Goal: Task Accomplishment & Management: Use online tool/utility

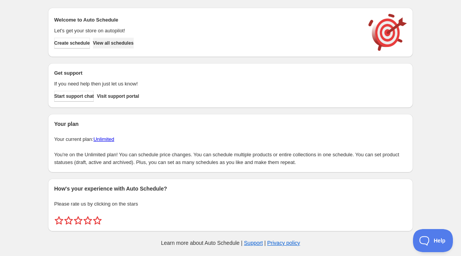
click at [126, 44] on span "View all schedules" at bounding box center [113, 43] width 41 height 6
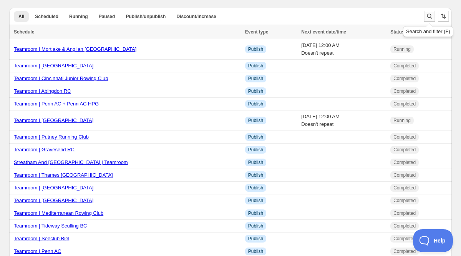
click at [429, 15] on icon "Search and filter results" at bounding box center [430, 16] width 8 height 8
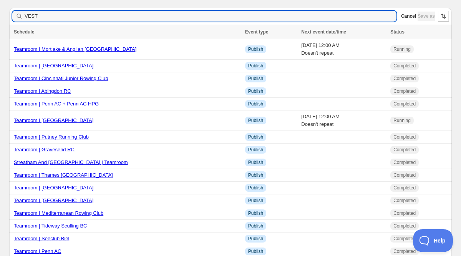
type input "VESTA"
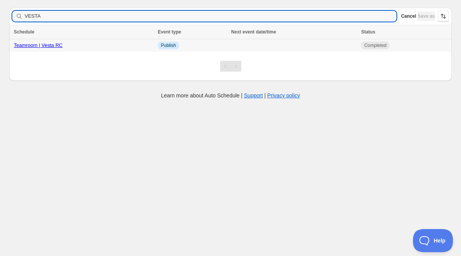
click at [33, 48] on link "Teamroom | Vesta RC" at bounding box center [38, 45] width 49 height 6
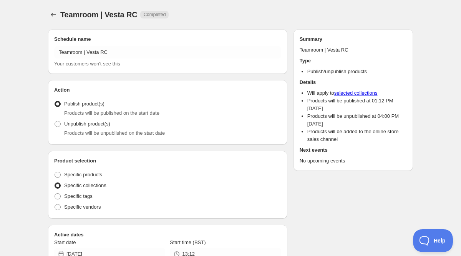
radio input "true"
checkbox input "true"
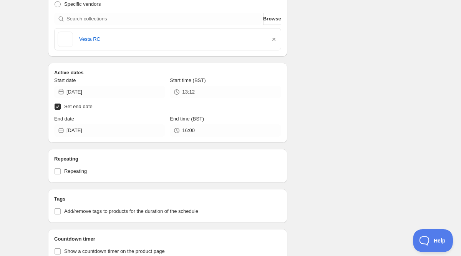
scroll to position [207, 0]
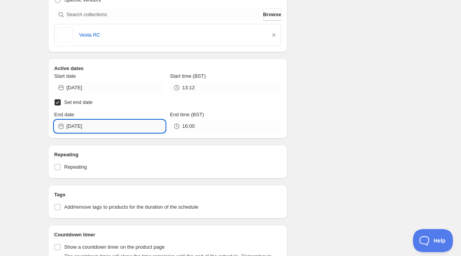
click at [91, 123] on input "[DATE]" at bounding box center [116, 126] width 99 height 12
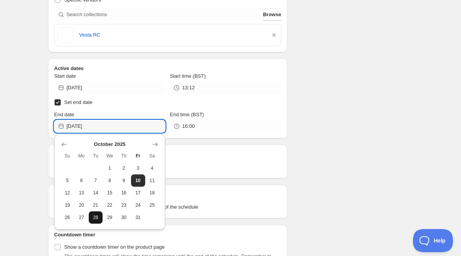
click at [98, 211] on button "28" at bounding box center [96, 217] width 14 height 12
type input "[DATE]"
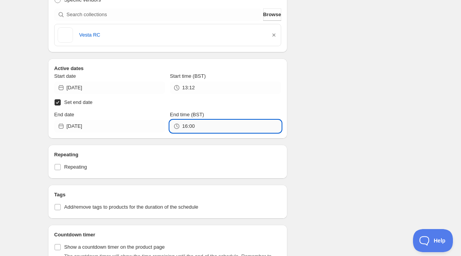
click at [187, 127] on input "16:00" at bounding box center [231, 126] width 99 height 12
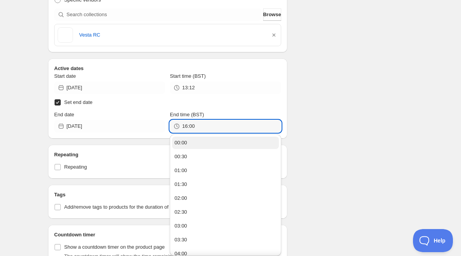
click at [190, 140] on button "00:00" at bounding box center [225, 143] width 107 height 12
type input "00:00"
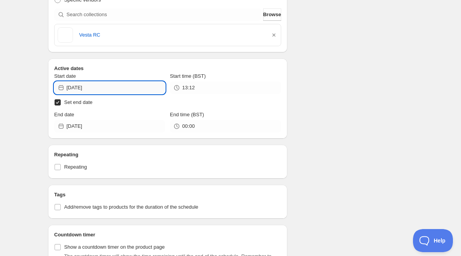
click at [100, 91] on input "[DATE]" at bounding box center [116, 88] width 99 height 12
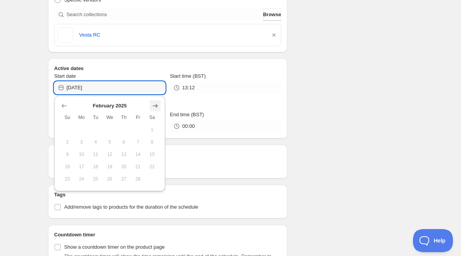
click at [152, 104] on icon "Show next month, March 2025" at bounding box center [156, 106] width 8 height 8
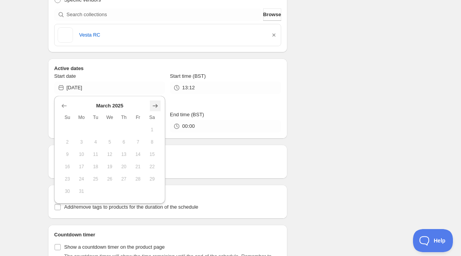
click at [152, 104] on icon "Show next month, April 2025" at bounding box center [156, 106] width 8 height 8
click at [152, 104] on icon "Show next month, May 2025" at bounding box center [156, 106] width 8 height 8
click at [152, 104] on icon "Show next month, June 2025" at bounding box center [156, 106] width 8 height 8
click at [152, 104] on icon "Show next month, July 2025" at bounding box center [156, 106] width 8 height 8
click at [152, 104] on icon "Show next month, August 2025" at bounding box center [156, 106] width 8 height 8
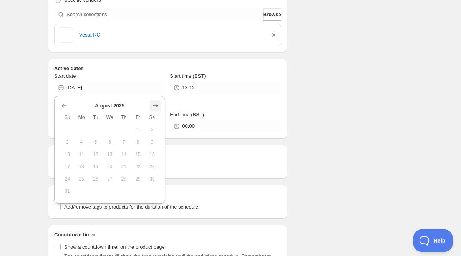
click at [152, 104] on icon "Show next month, September 2025" at bounding box center [156, 106] width 8 height 8
click at [152, 104] on icon "Show next month, October 2025" at bounding box center [156, 106] width 8 height 8
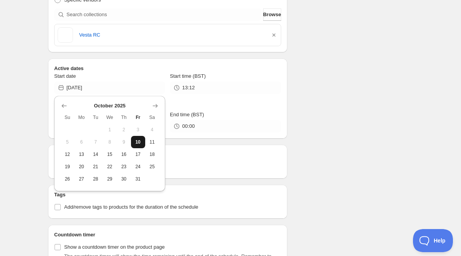
click at [135, 138] on button "10" at bounding box center [138, 142] width 14 height 12
type input "[DATE]"
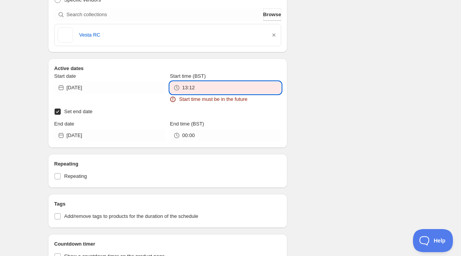
click at [193, 89] on input "13:12" at bounding box center [231, 88] width 99 height 12
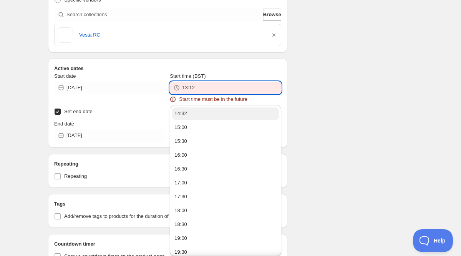
click at [193, 110] on button "14:32" at bounding box center [225, 113] width 107 height 12
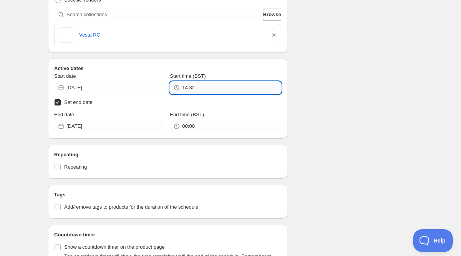
click at [201, 91] on input "14:32" at bounding box center [231, 88] width 99 height 12
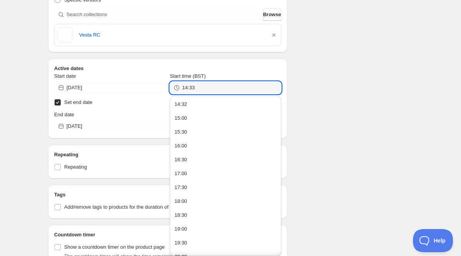
type input "14:33"
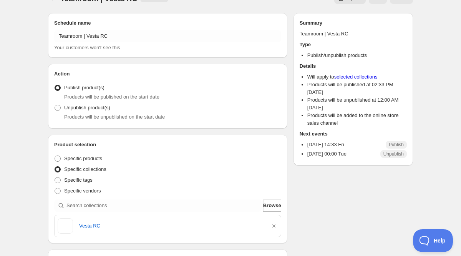
scroll to position [0, 0]
